Goal: Task Accomplishment & Management: Manage account settings

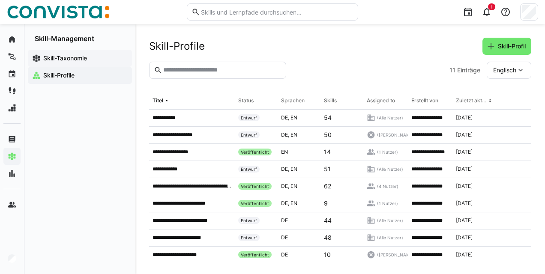
click at [0, 0] on app-navigation-label "Skill-Taxonomie" at bounding box center [0, 0] width 0 height 0
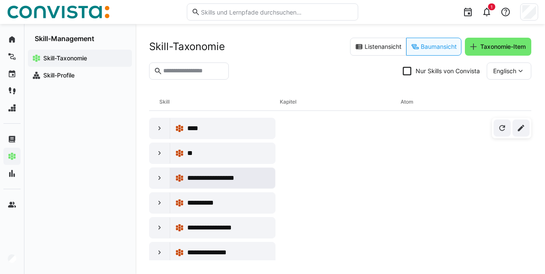
click at [221, 179] on span "**********" at bounding box center [223, 178] width 72 height 10
click at [157, 181] on eds-icon at bounding box center [160, 178] width 9 height 9
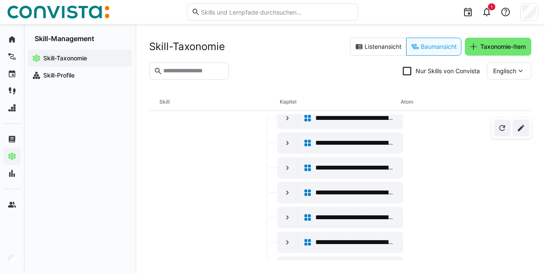
scroll to position [129, 0]
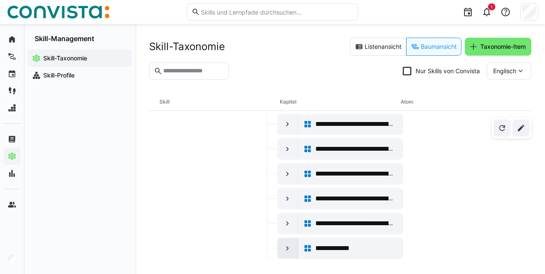
click at [285, 249] on eds-icon at bounding box center [287, 248] width 9 height 9
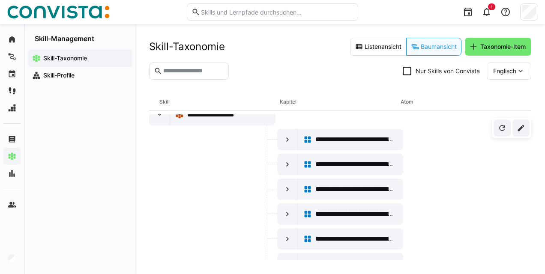
scroll to position [0, 0]
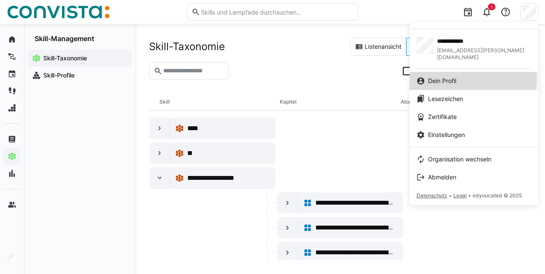
click at [453, 77] on span "Dein Profil" at bounding box center [442, 81] width 28 height 9
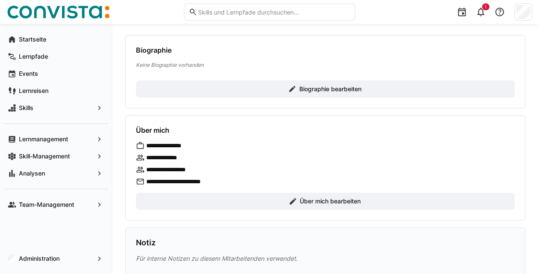
scroll to position [86, 0]
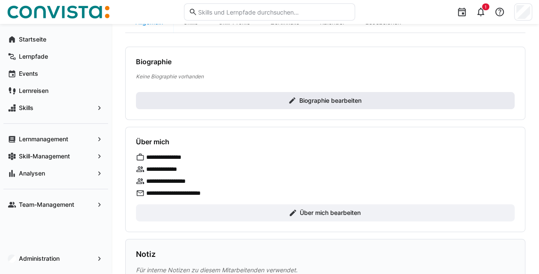
click at [339, 99] on span "Biographie bearbeiten" at bounding box center [329, 100] width 65 height 9
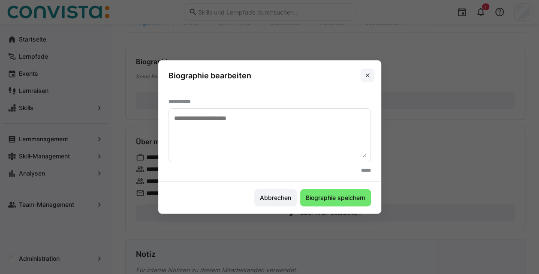
click at [371, 79] on eds-icon at bounding box center [367, 75] width 7 height 7
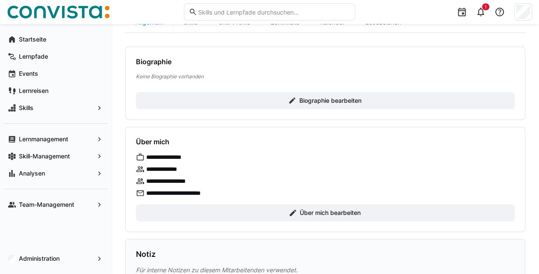
click at [139, 168] on eds-icon at bounding box center [140, 169] width 9 height 9
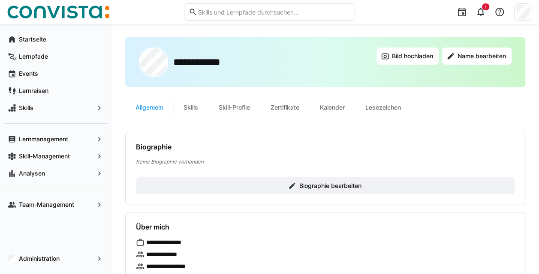
scroll to position [0, 0]
click at [243, 107] on div "Skill-Profile" at bounding box center [234, 108] width 52 height 21
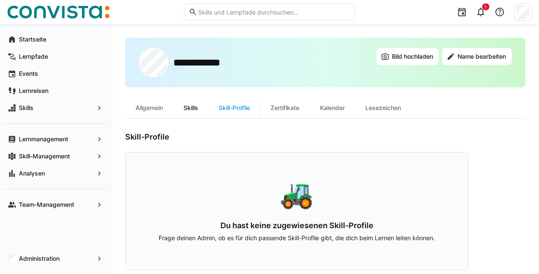
click at [192, 109] on div "Skills" at bounding box center [190, 108] width 35 height 21
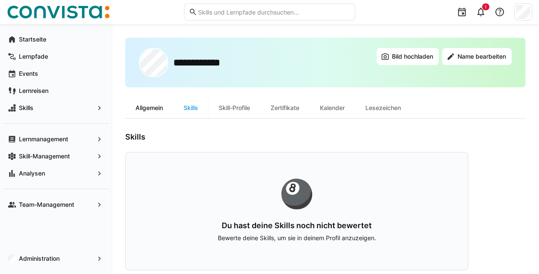
click at [143, 111] on div "Allgemein" at bounding box center [149, 108] width 48 height 21
